Goal: Information Seeking & Learning: Learn about a topic

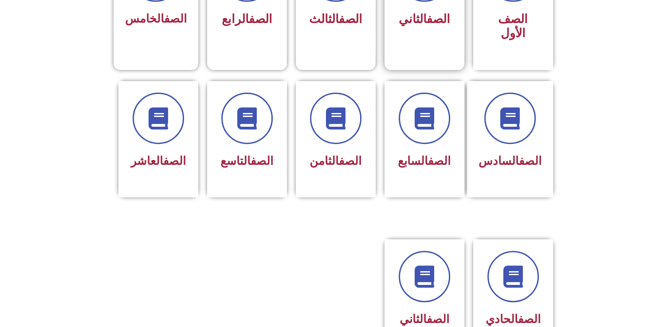
scroll to position [311, 0]
click at [490, 282] on div at bounding box center [513, 276] width 56 height 51
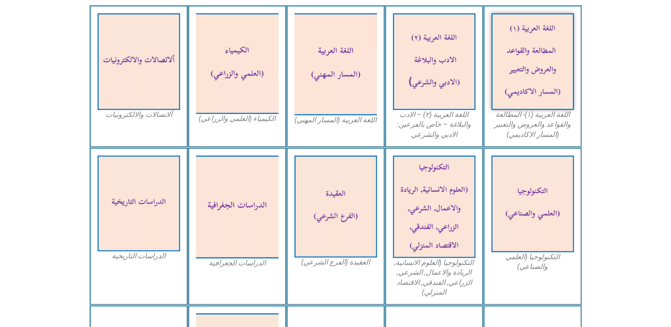
scroll to position [300, 0]
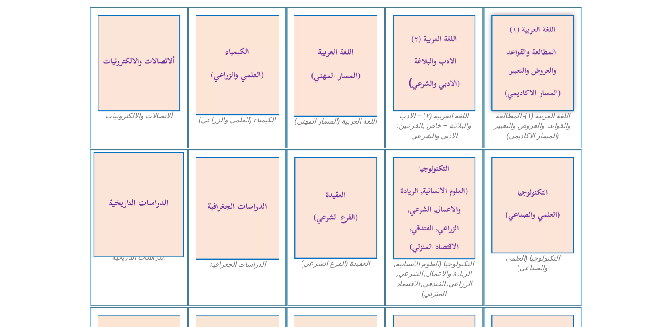
click at [170, 229] on img at bounding box center [138, 205] width 91 height 106
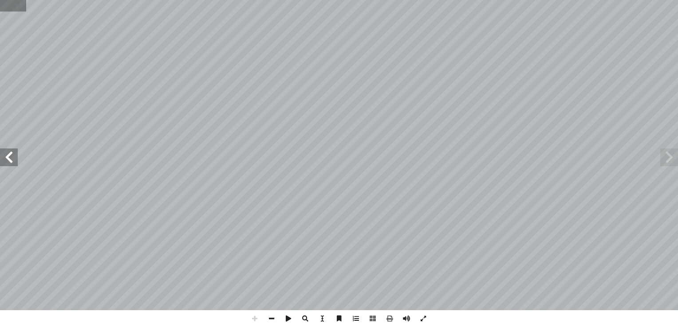
click at [15, 11] on input "text" at bounding box center [13, 6] width 26 height 12
type input "**"
click at [272, 317] on span at bounding box center [271, 319] width 17 height 17
click at [9, 158] on span at bounding box center [9, 158] width 18 height 18
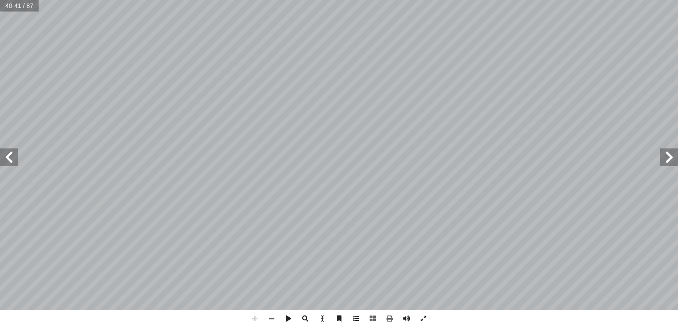
click at [664, 163] on span at bounding box center [669, 158] width 18 height 18
click at [7, 160] on span at bounding box center [9, 158] width 18 height 18
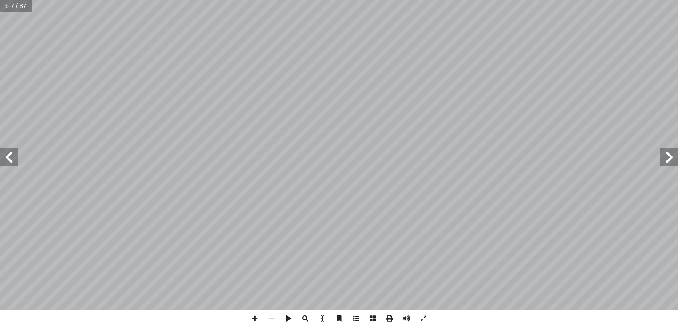
click at [7, 160] on span at bounding box center [9, 158] width 18 height 18
click at [20, 6] on input "text" at bounding box center [19, 6] width 38 height 12
type input "**"
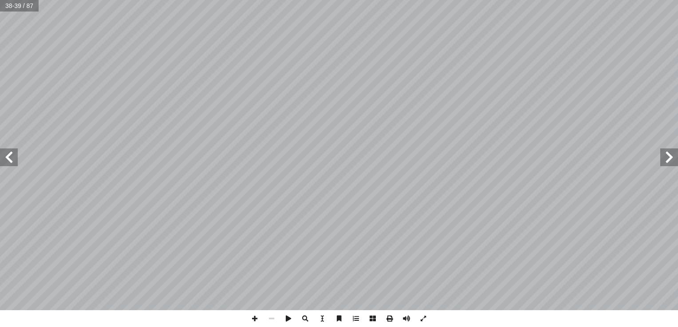
click at [11, 163] on span at bounding box center [9, 158] width 18 height 18
click at [252, 315] on span at bounding box center [254, 319] width 17 height 17
click at [250, 318] on span at bounding box center [254, 319] width 17 height 17
click at [678, 81] on html "الصفحة الرئيسية الصف الأول الصف الثاني الصف الثالث الصف الرابع الصف الخامس الصف…" at bounding box center [339, 40] width 678 height 81
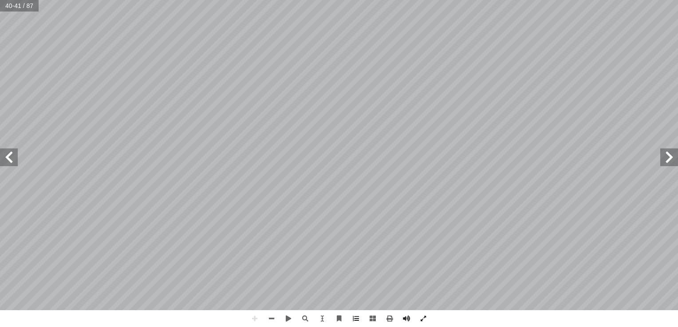
click at [636, 326] on div "36 تجاهــات متعارضــة متضاربــة، � فــي ثلاثــة لســير � ق، مــن خــلال � لعــر…" at bounding box center [339, 163] width 678 height 327
